Goal: Download file/media

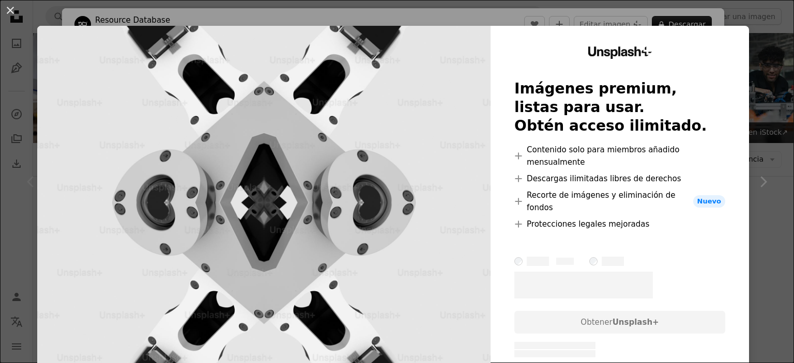
scroll to position [103, 0]
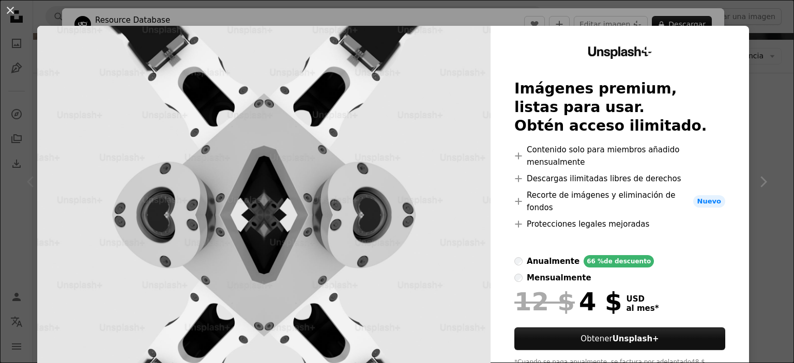
click at [760, 42] on div "An X shape Unsplash+ Imágenes premium, listas para usar. Obtén acceso ilimitado…" at bounding box center [397, 181] width 794 height 363
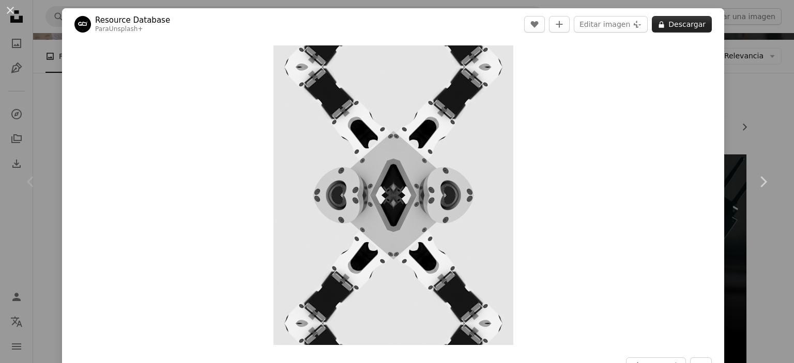
click at [665, 24] on button "A lock Descargar" at bounding box center [681, 24] width 60 height 17
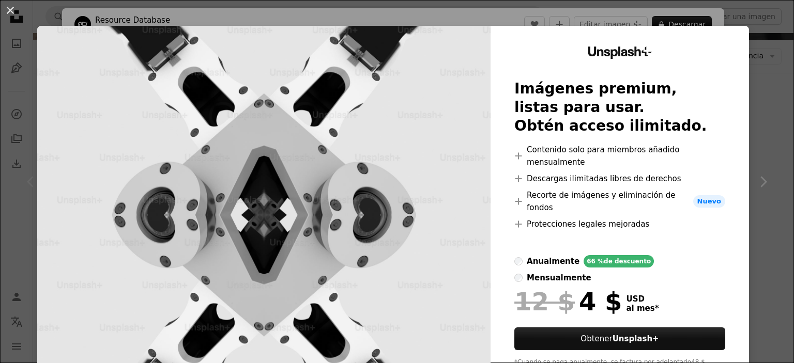
click at [746, 151] on div "An X shape Unsplash+ Imágenes premium, listas para usar. Obtén acceso ilimitado…" at bounding box center [397, 181] width 794 height 363
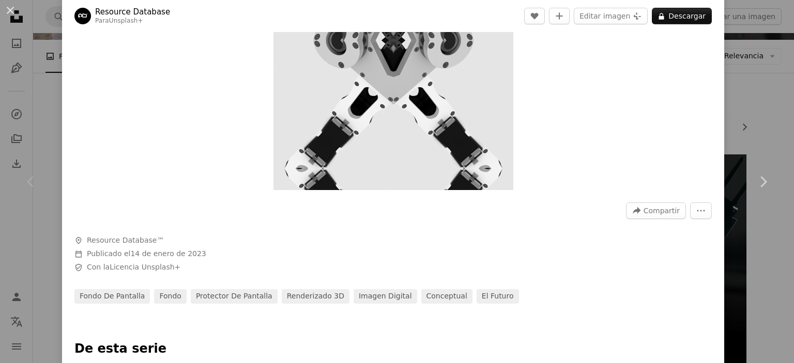
scroll to position [362, 0]
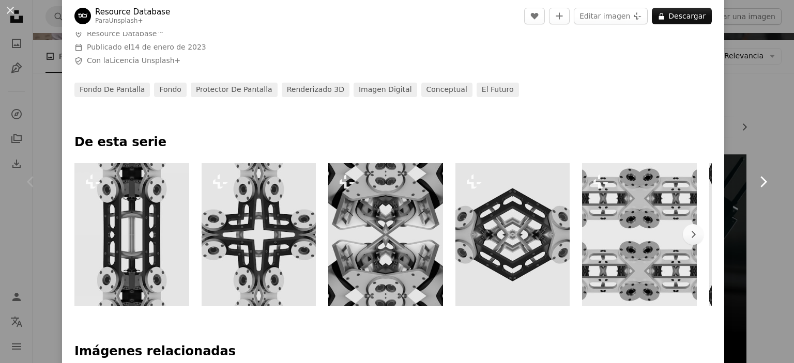
click at [732, 182] on link "Chevron right" at bounding box center [763, 181] width 62 height 99
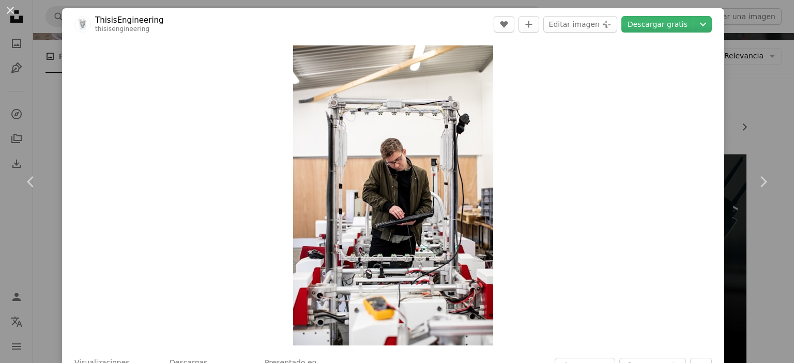
click at [769, 86] on div "An X shape Chevron left Chevron right ThisisEngineering thisisengineering A hea…" at bounding box center [397, 181] width 794 height 363
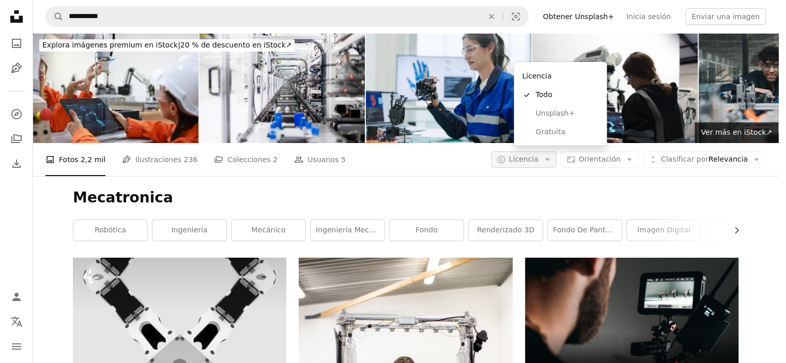
click at [556, 151] on button "A copyright icon © Licencia Arrow down" at bounding box center [524, 159] width 66 height 17
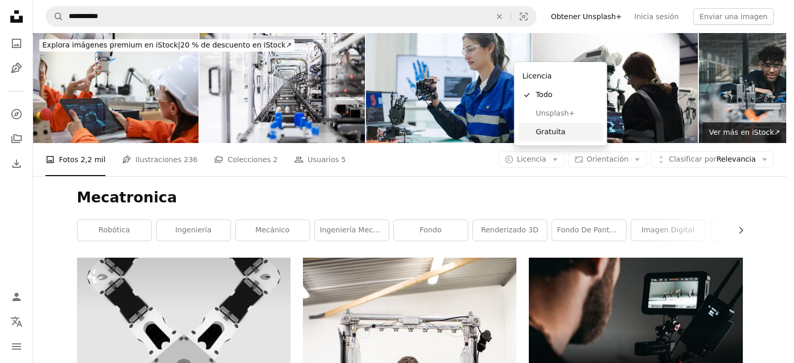
click at [546, 129] on span "Gratuita" at bounding box center [566, 132] width 63 height 10
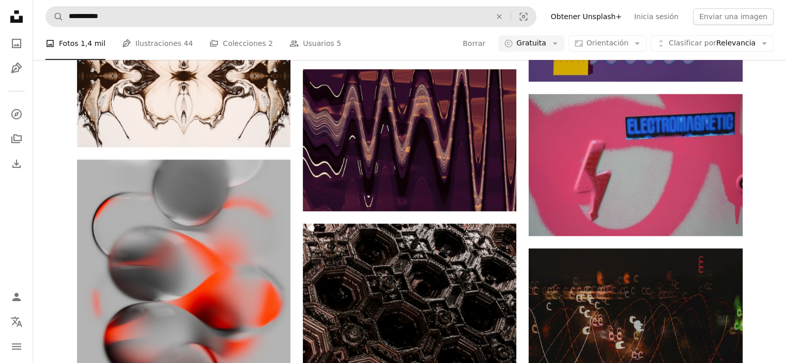
scroll to position [568, 0]
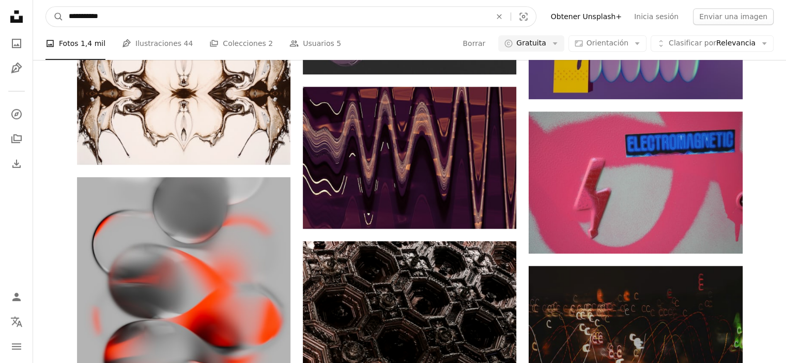
drag, startPoint x: 148, startPoint y: 13, endPoint x: 30, endPoint y: 17, distance: 117.3
type input "**********"
click at [46, 7] on button "A magnifying glass" at bounding box center [55, 17] width 18 height 20
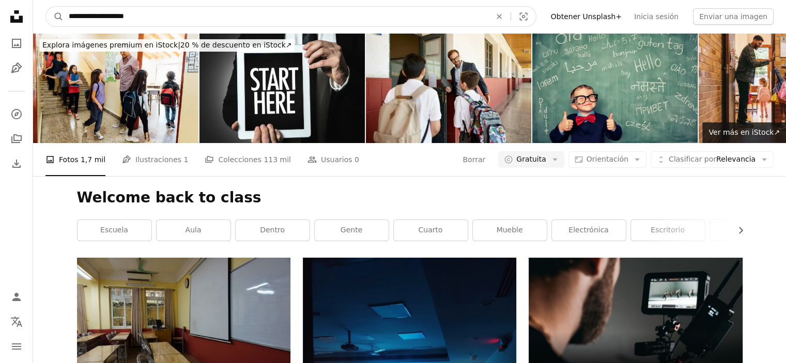
drag, startPoint x: 150, startPoint y: 14, endPoint x: 70, endPoint y: 22, distance: 80.5
click at [70, 22] on input "**********" at bounding box center [276, 17] width 424 height 20
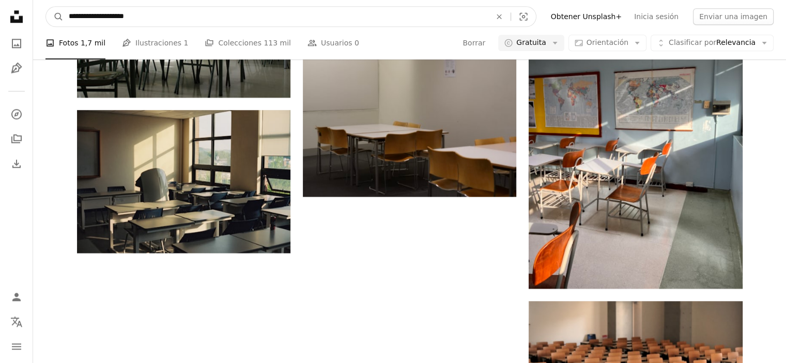
scroll to position [1298, 0]
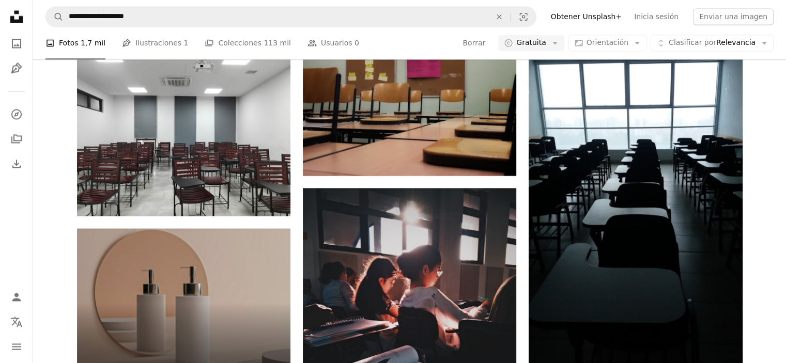
scroll to position [1969, 0]
